Goal: Transaction & Acquisition: Purchase product/service

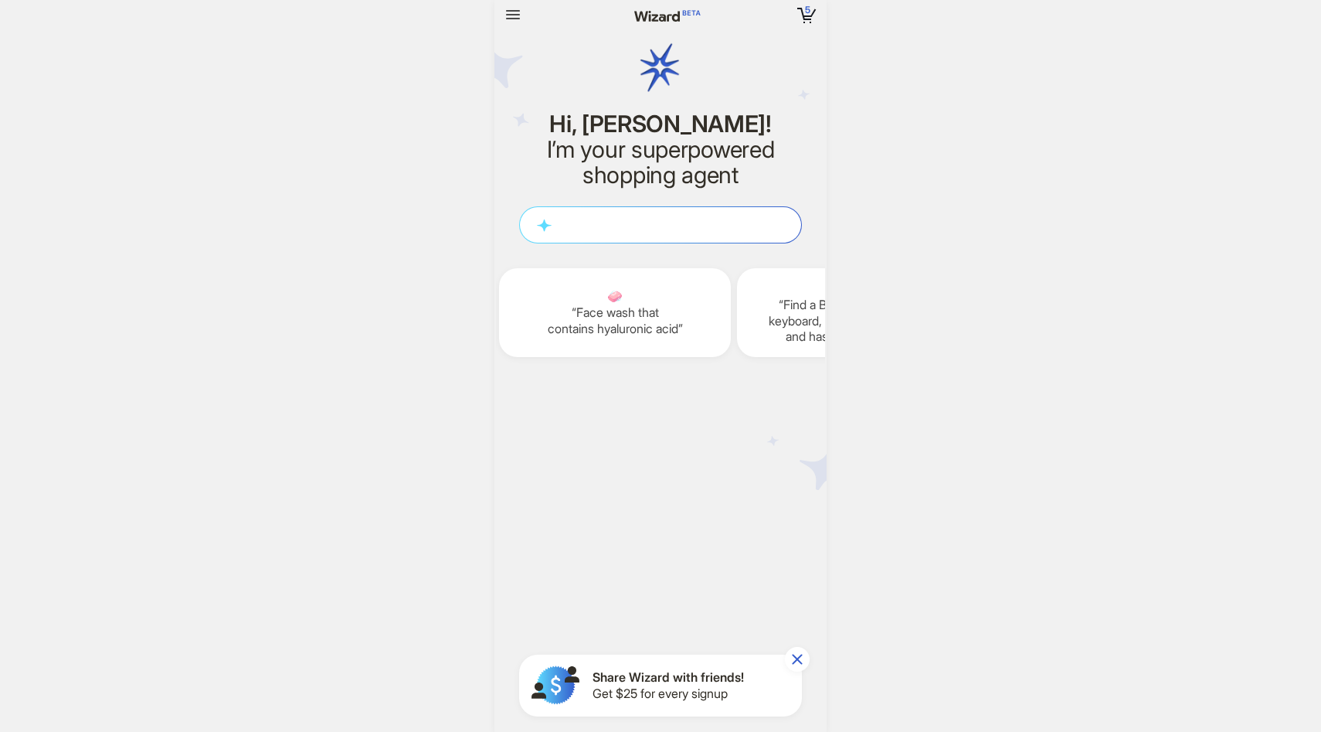
scroll to position [2521, 0]
click at [950, 277] on div "5 5 items in your cart Hi, [PERSON_NAME]! I’m your superpowered shopping agent …" at bounding box center [660, 366] width 1321 height 732
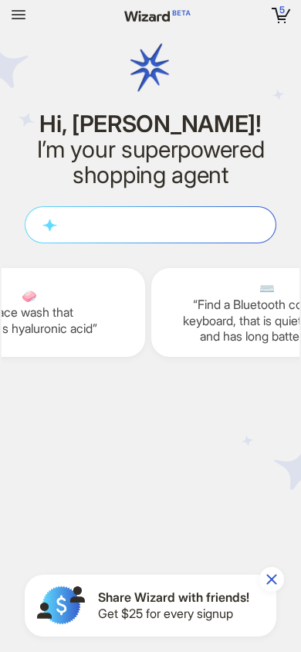
scroll to position [2601, 0]
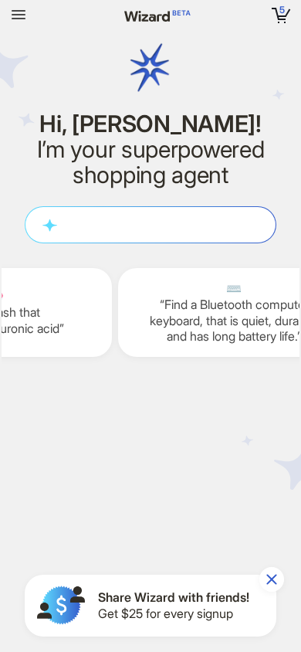
click at [22, 20] on icon "button" at bounding box center [18, 14] width 19 height 19
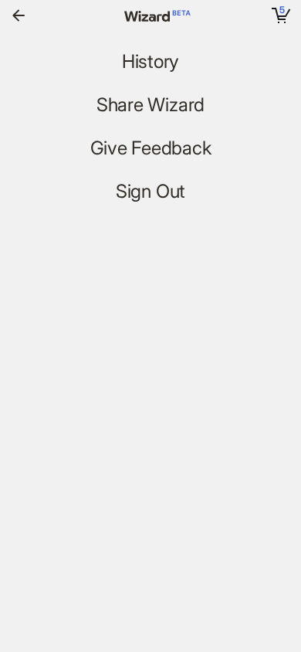
click at [149, 60] on span "History" at bounding box center [150, 62] width 57 height 22
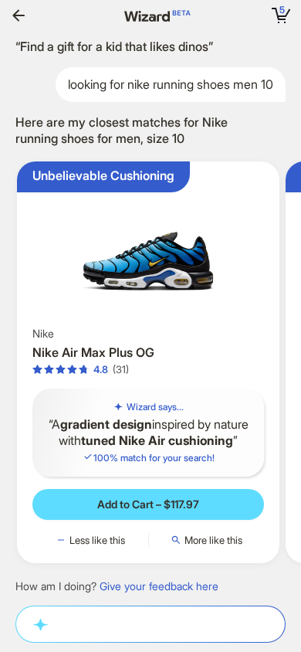
scroll to position [0, 2079]
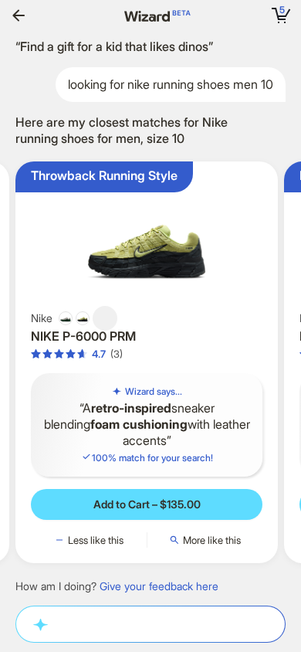
click at [162, 321] on div "Nike" at bounding box center [147, 318] width 232 height 14
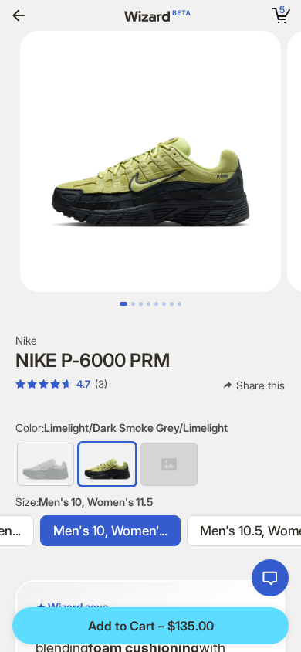
scroll to position [0, 1235]
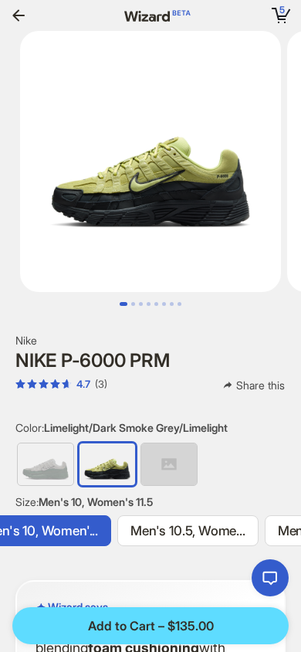
click at [23, 16] on icon "button" at bounding box center [18, 15] width 12 height 12
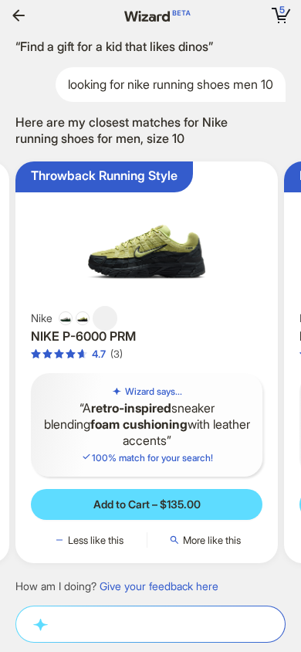
scroll to position [0, 2200]
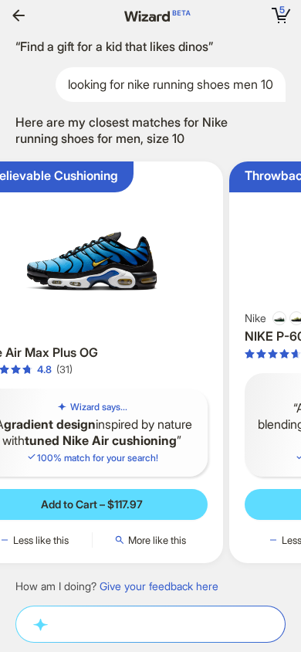
scroll to position [0, 2204]
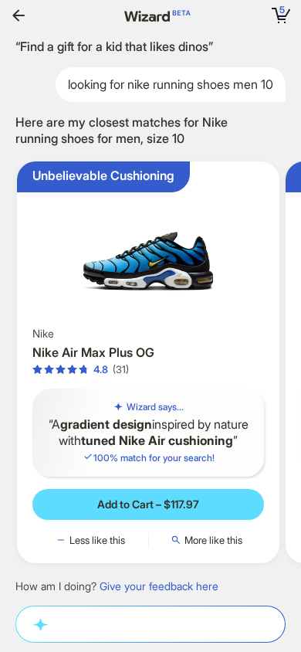
click at [179, 327] on div "Nike Nike Air Max Plus OG 4.8 (31)" at bounding box center [148, 351] width 232 height 49
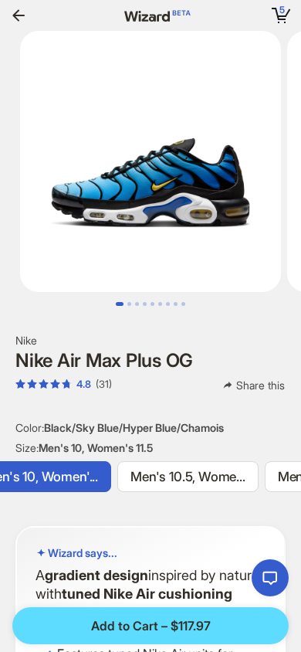
click at [86, 486] on label "Men's 10, Women'..." at bounding box center [41, 476] width 141 height 31
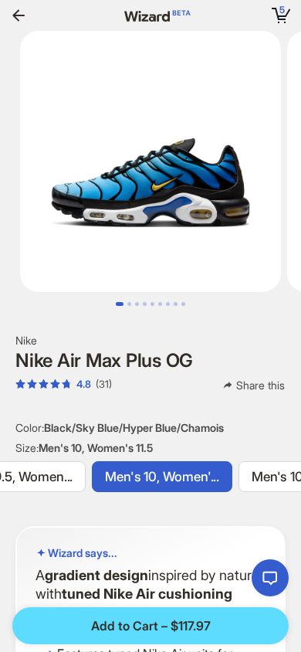
click at [167, 490] on label "Men's 10, Women'..." at bounding box center [162, 476] width 141 height 31
click at [204, 488] on label "Men's 10, Women'..." at bounding box center [162, 476] width 141 height 31
click at [206, 470] on span "Men's 10, Women'..." at bounding box center [162, 476] width 114 height 15
click at [213, 486] on label "Men's 10, Women'..." at bounding box center [162, 476] width 141 height 31
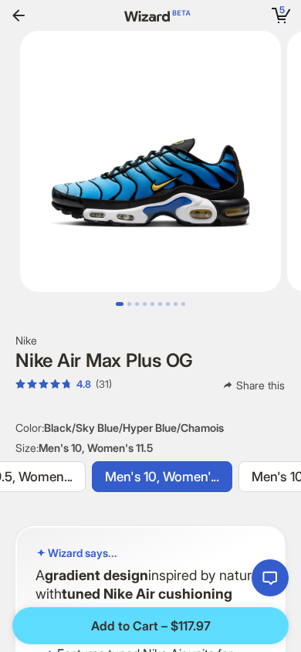
click at [73, 480] on span "Men's 9.5, Women..." at bounding box center [13, 476] width 117 height 15
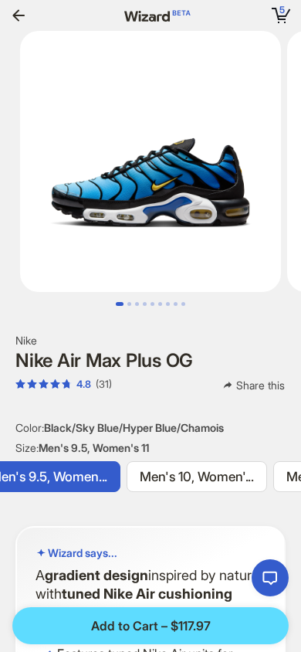
click at [226, 481] on span "Men's 10, Women'..." at bounding box center [197, 476] width 114 height 15
